Goal: Information Seeking & Learning: Learn about a topic

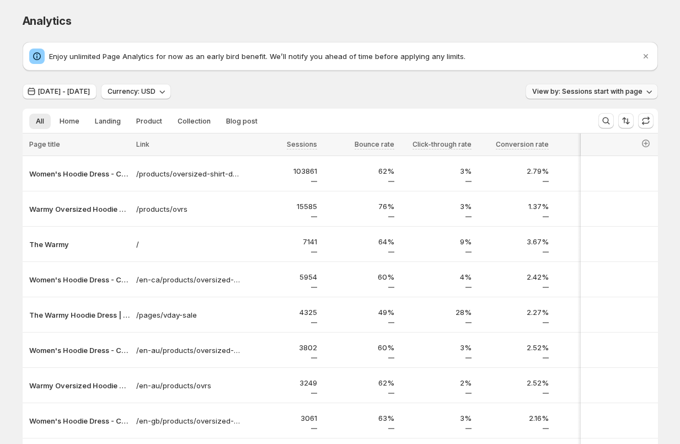
click at [595, 92] on span "View by: Sessions start with page" at bounding box center [587, 91] width 110 height 9
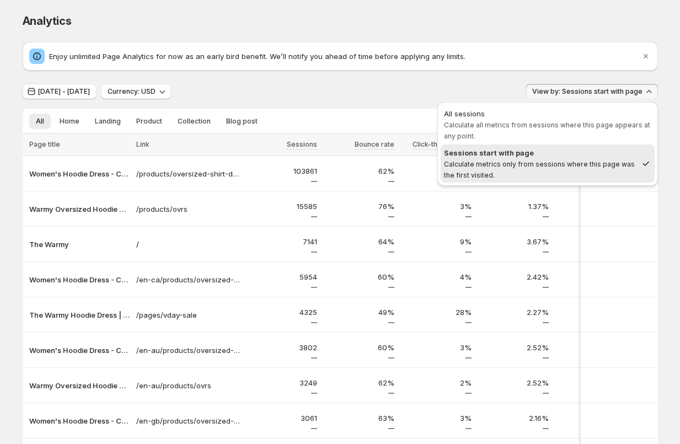
click at [358, 93] on div "Jun 29, 2025 - Aug 13, 2025 Currency: USD View by: Sessions start with page" at bounding box center [341, 92] width 636 height 16
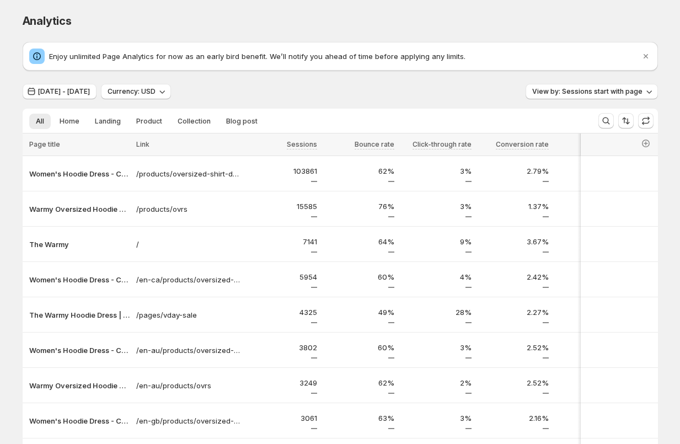
click at [10, 220] on div "Analytics. This page is ready Analytics Enjoy unlimited Page Analytics for now …" at bounding box center [340, 298] width 662 height 596
click at [90, 92] on span "Jun 29, 2025 - Aug 13, 2025" at bounding box center [64, 91] width 52 height 9
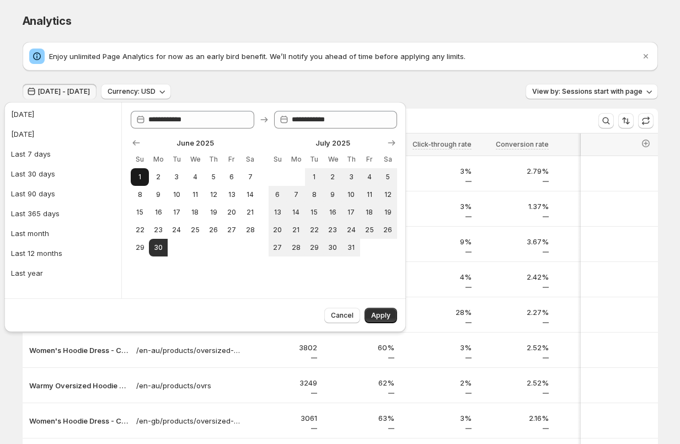
click at [145, 175] on button "1" at bounding box center [140, 177] width 18 height 18
type input "**********"
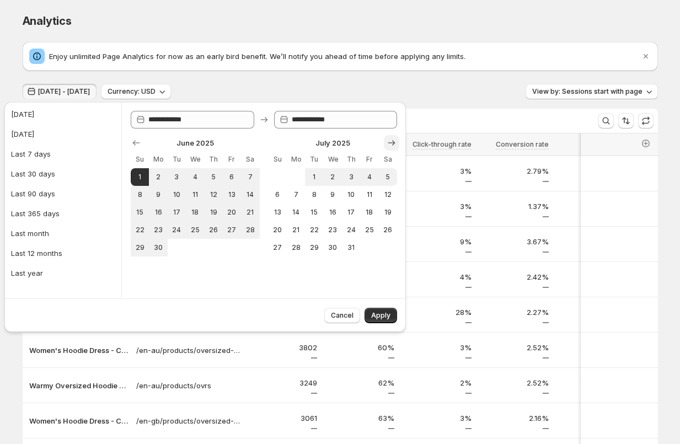
click at [392, 140] on icon "Show next month, August 2025" at bounding box center [391, 142] width 11 height 11
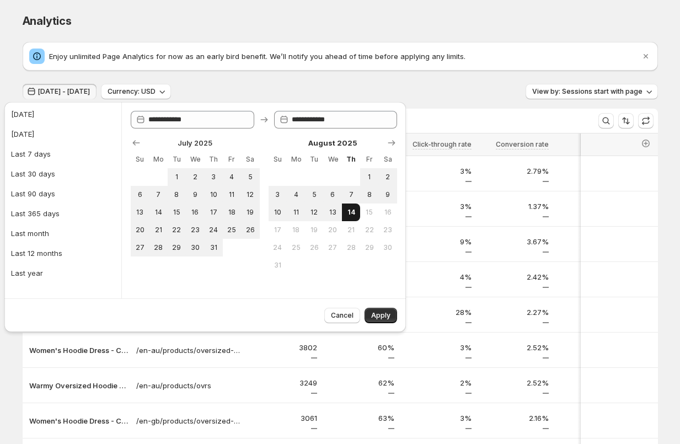
click at [355, 215] on span "14" at bounding box center [351, 212] width 9 height 9
type input "**********"
click at [384, 316] on span "Apply" at bounding box center [380, 315] width 19 height 9
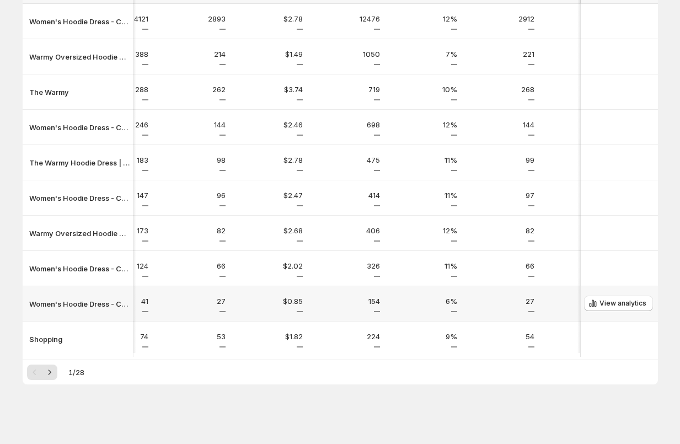
scroll to position [0, 706]
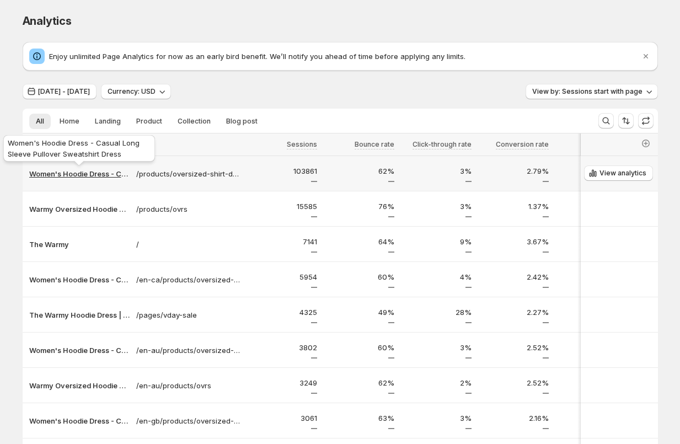
click at [89, 174] on p "Women's Hoodie Dress - Casual Long Sleeve Pullover Sweatshirt Dress" at bounding box center [79, 173] width 100 height 11
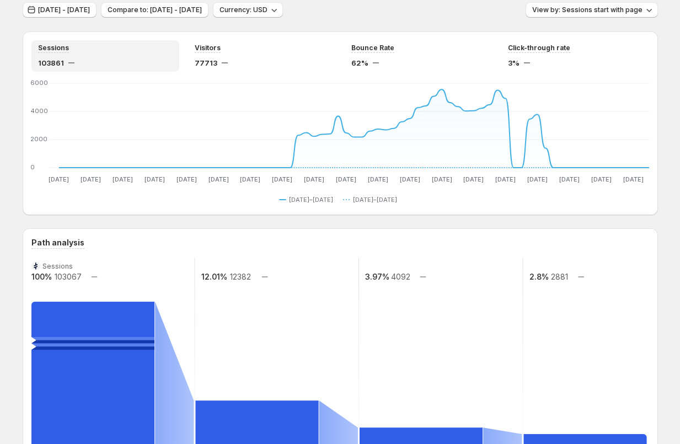
scroll to position [50, 0]
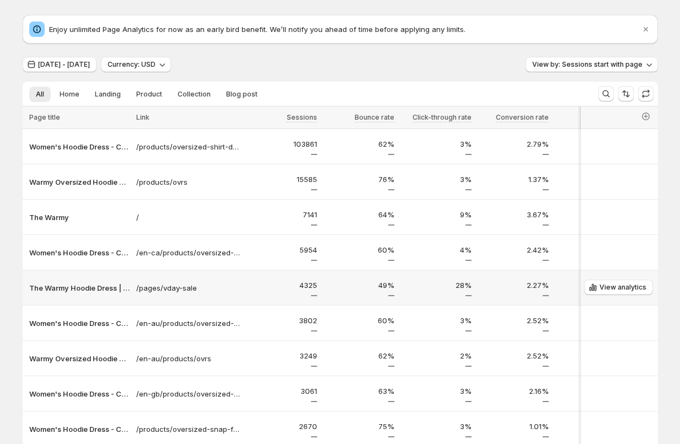
scroll to position [29, 0]
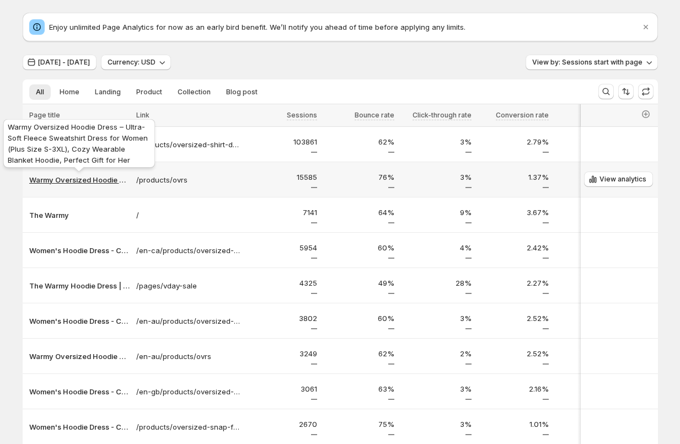
click at [70, 183] on p "Warmy Oversized Hoodie Dress – Ultra-Soft Fleece Sweatshirt Dress for Women (Pl…" at bounding box center [79, 179] width 100 height 11
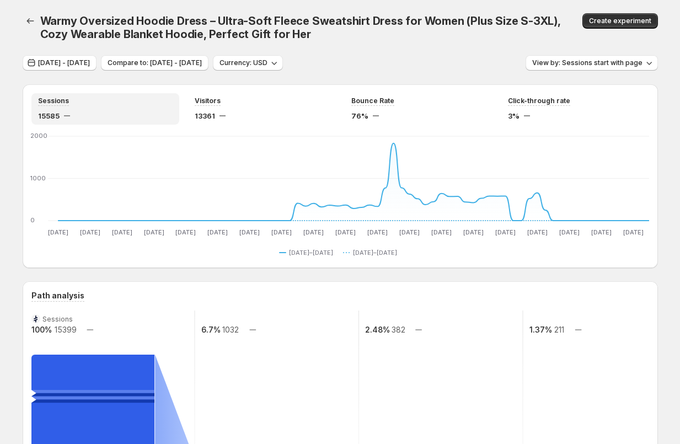
scroll to position [29, 0]
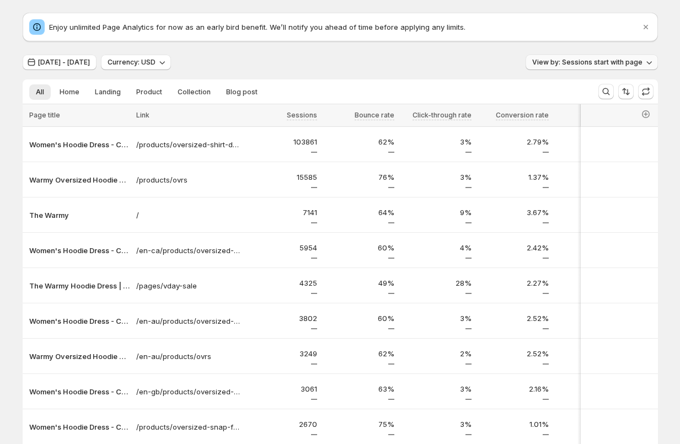
click at [608, 63] on span "View by: Sessions start with page" at bounding box center [587, 62] width 110 height 9
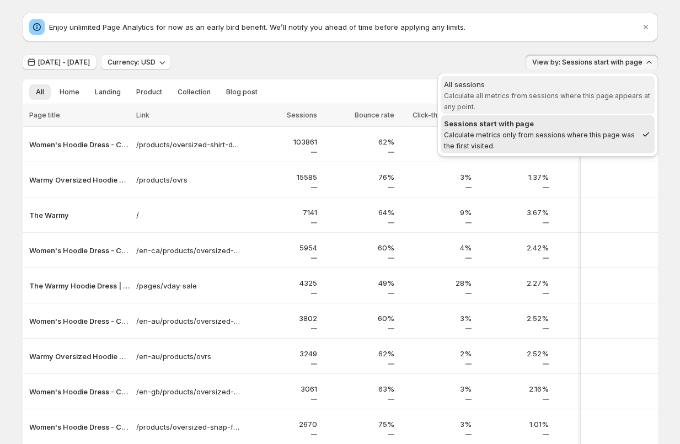
click at [542, 91] on span "All sessions Calculate all metrics from sessions where this page appears at any…" at bounding box center [547, 95] width 207 height 32
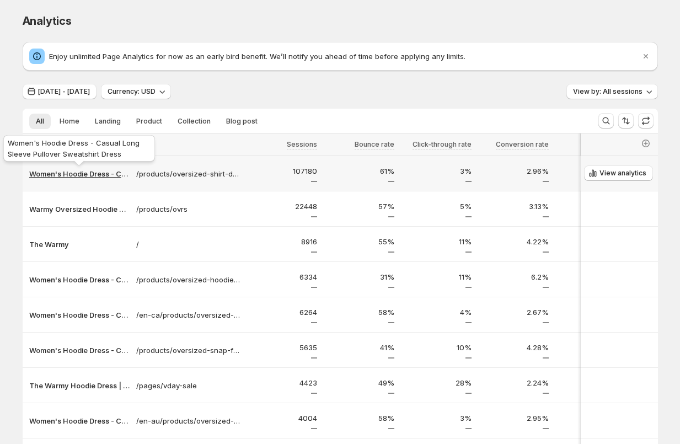
click at [70, 176] on p "Women's Hoodie Dress - Casual Long Sleeve Pullover Sweatshirt Dress" at bounding box center [79, 173] width 100 height 11
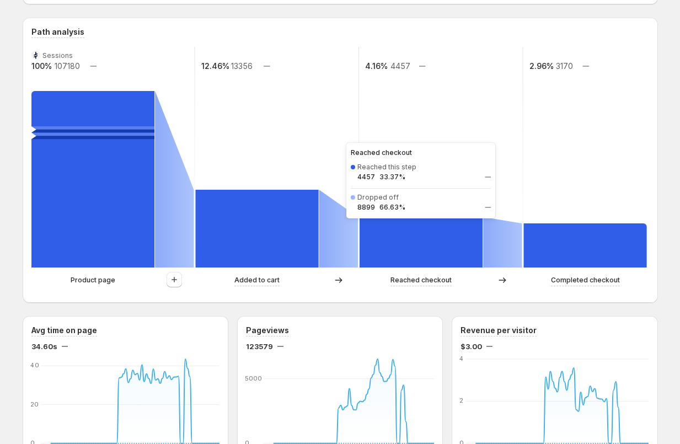
scroll to position [252, 0]
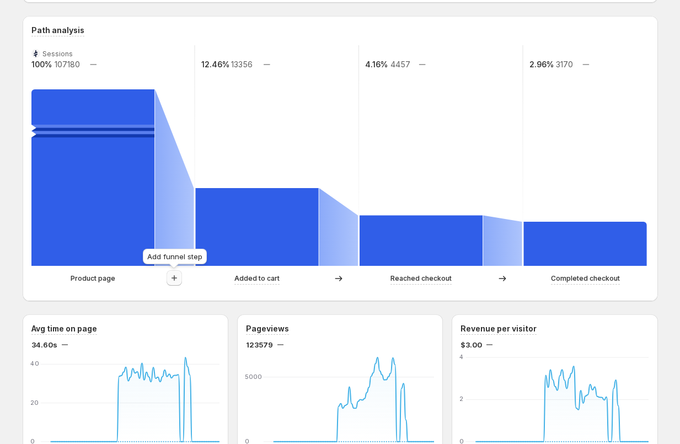
click at [175, 279] on icon "button" at bounding box center [174, 278] width 11 height 11
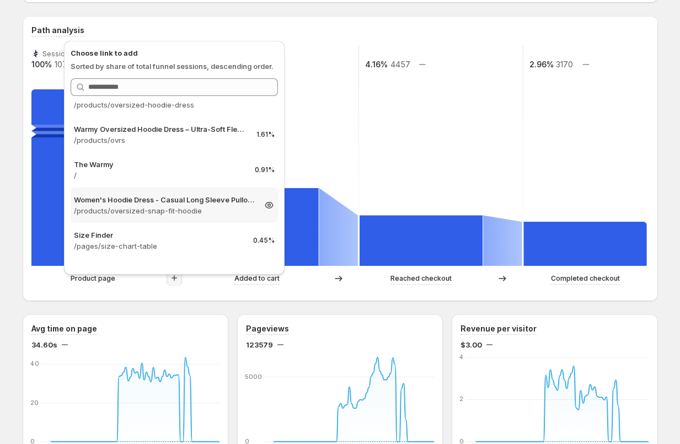
scroll to position [0, 0]
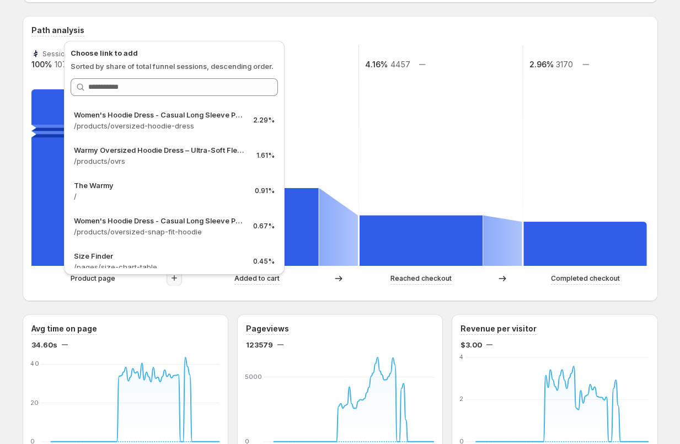
click at [7, 294] on div "Women's Hoodie Dress - Casual Long Sleeve Pullover Sweatshirt Dress. This page …" at bounding box center [340, 422] width 680 height 1348
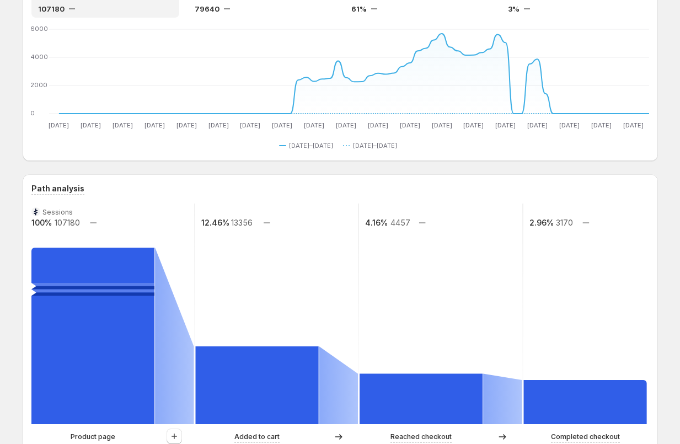
scroll to position [99, 0]
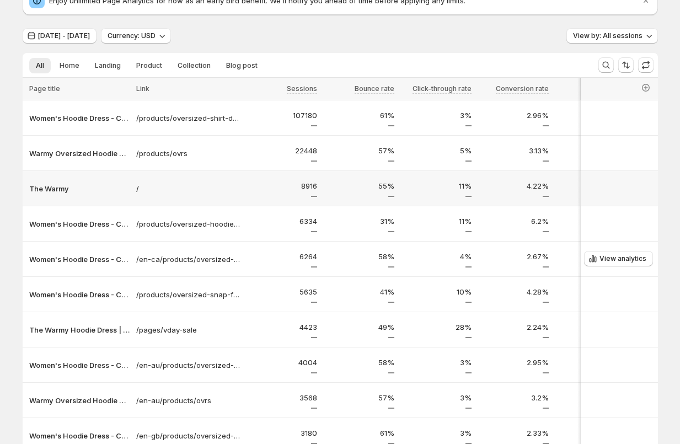
scroll to position [57, 0]
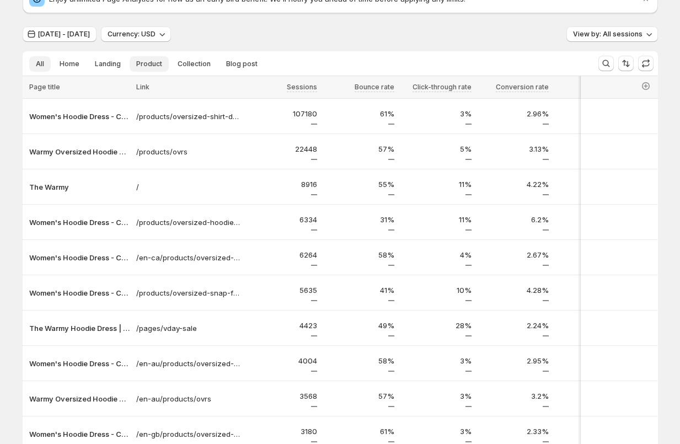
click at [163, 58] on button "Product" at bounding box center [149, 63] width 39 height 15
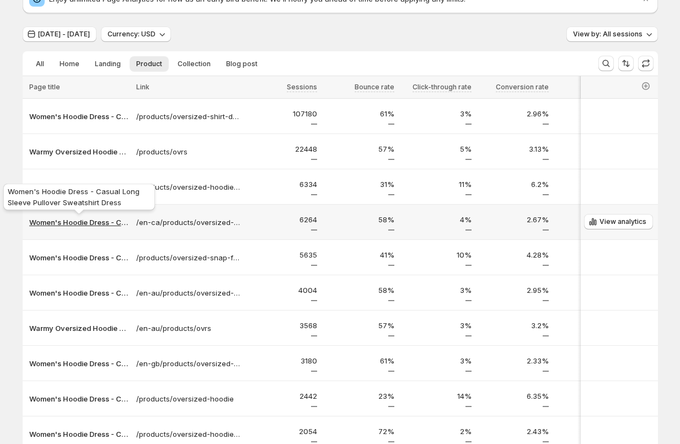
click at [74, 224] on p "Women's Hoodie Dress - Casual Long Sleeve Pullover Sweatshirt Dress" at bounding box center [79, 222] width 100 height 11
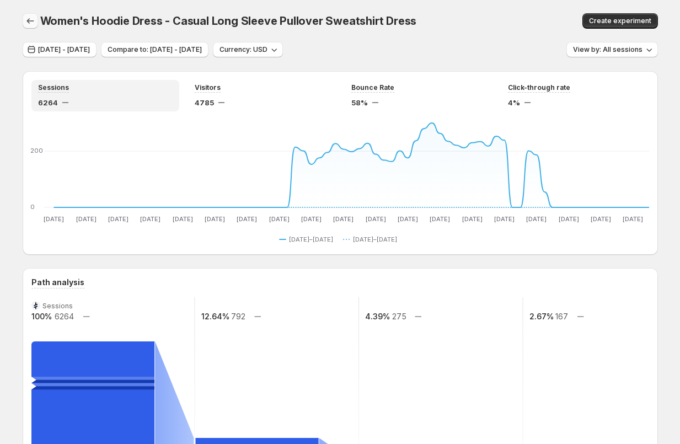
click at [26, 20] on icon "button" at bounding box center [30, 20] width 11 height 11
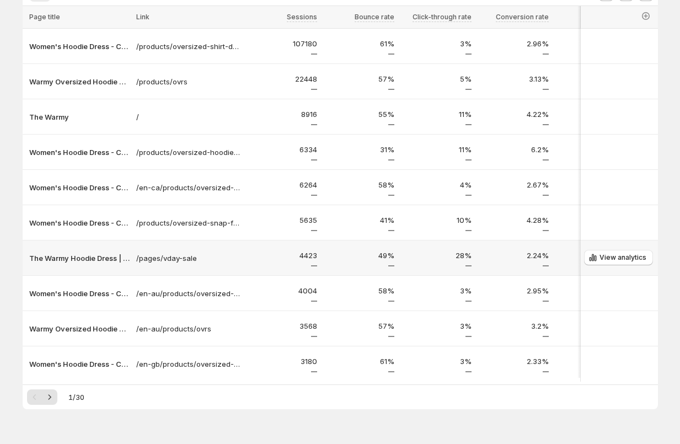
scroll to position [130, 0]
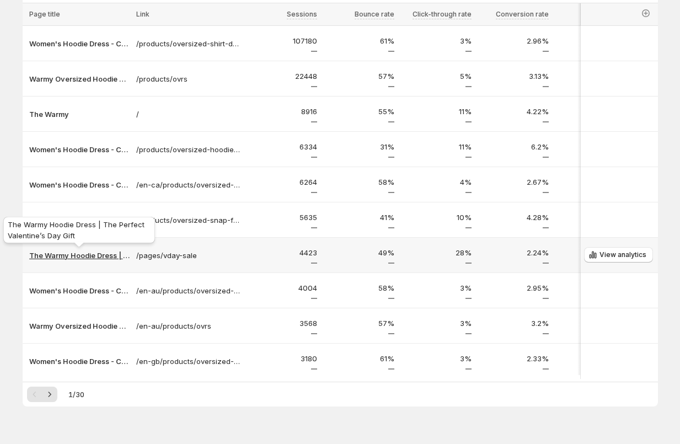
click at [63, 253] on p "The Warmy Hoodie Dress | The Perfect Valentine’s Day Gift" at bounding box center [79, 255] width 100 height 11
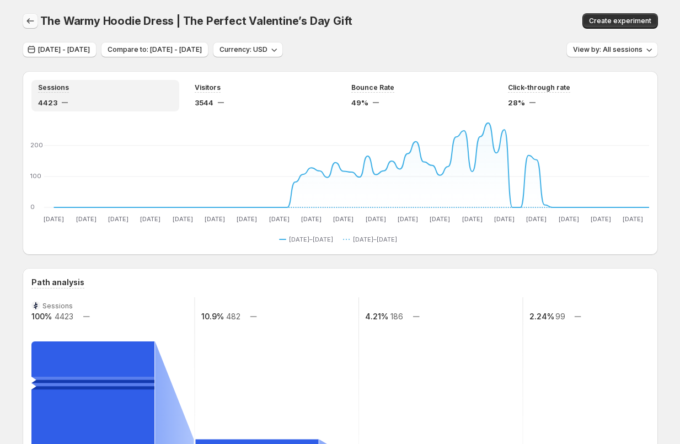
click at [25, 22] on icon "button" at bounding box center [30, 20] width 11 height 11
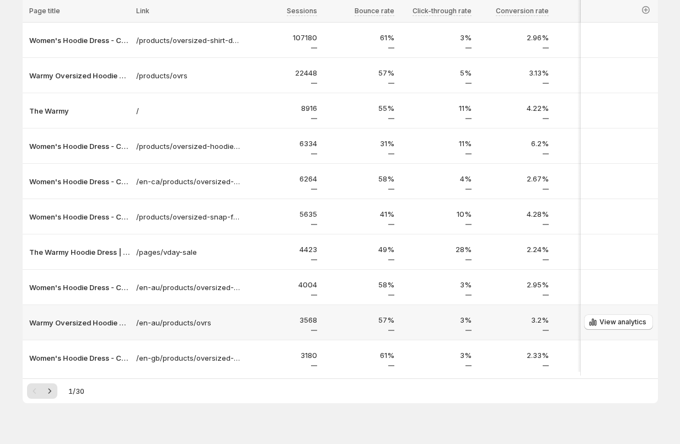
scroll to position [157, 0]
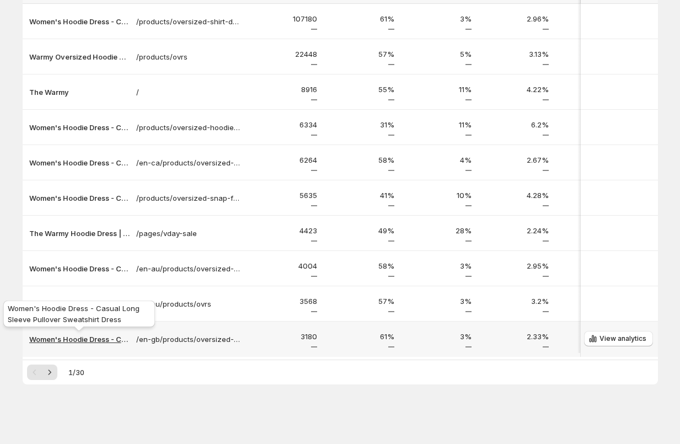
click at [73, 335] on p "Women's Hoodie Dress - Casual Long Sleeve Pullover Sweatshirt Dress" at bounding box center [79, 339] width 100 height 11
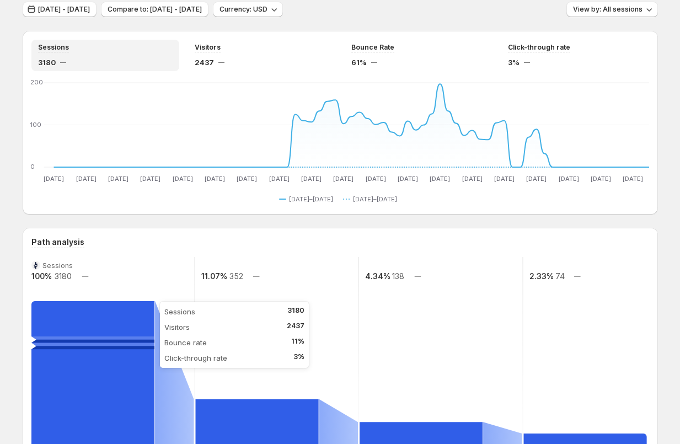
scroll to position [37, 0]
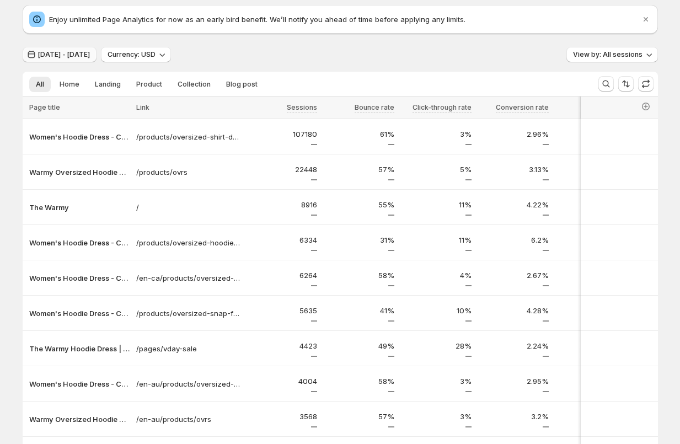
click at [74, 56] on span "Jun 01, 2025 - Aug 14, 2025" at bounding box center [64, 54] width 52 height 9
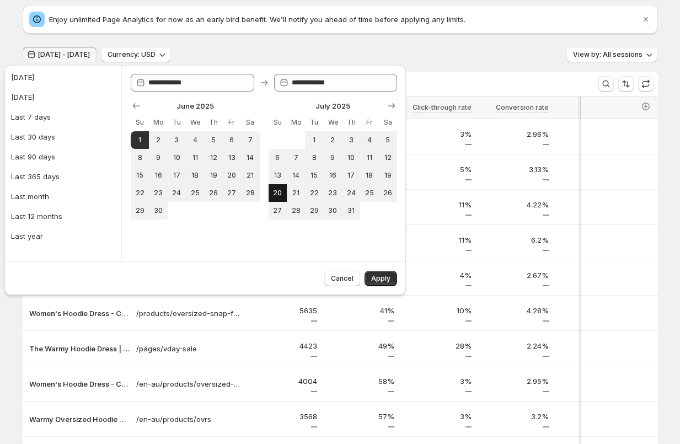
click at [280, 191] on span "20" at bounding box center [277, 193] width 9 height 9
type input "**********"
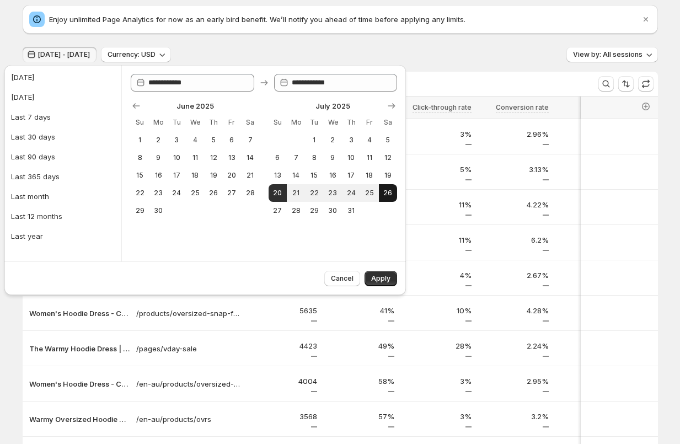
click at [392, 191] on span "26" at bounding box center [387, 193] width 9 height 9
type input "**********"
click at [382, 281] on span "Apply" at bounding box center [380, 278] width 19 height 9
